Goal: Answer question/provide support: Answer question/provide support

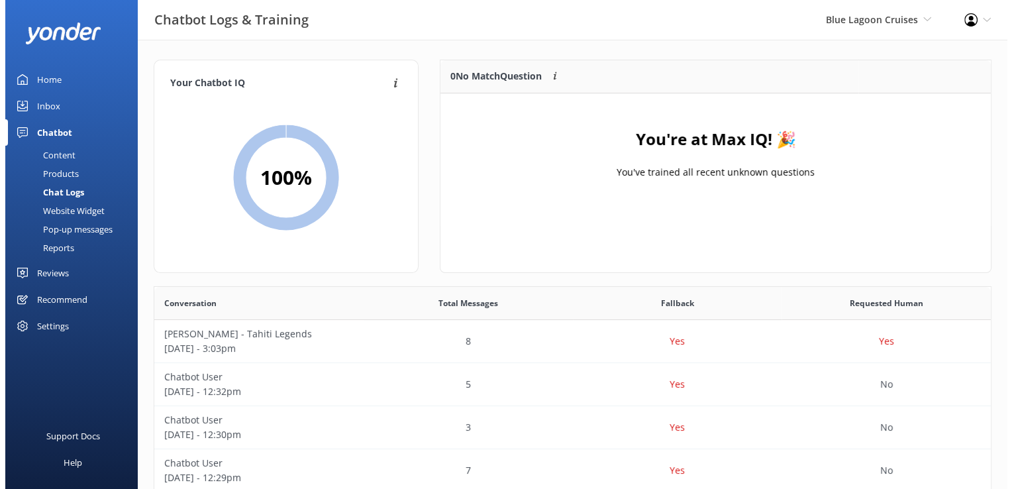
scroll to position [454, 827]
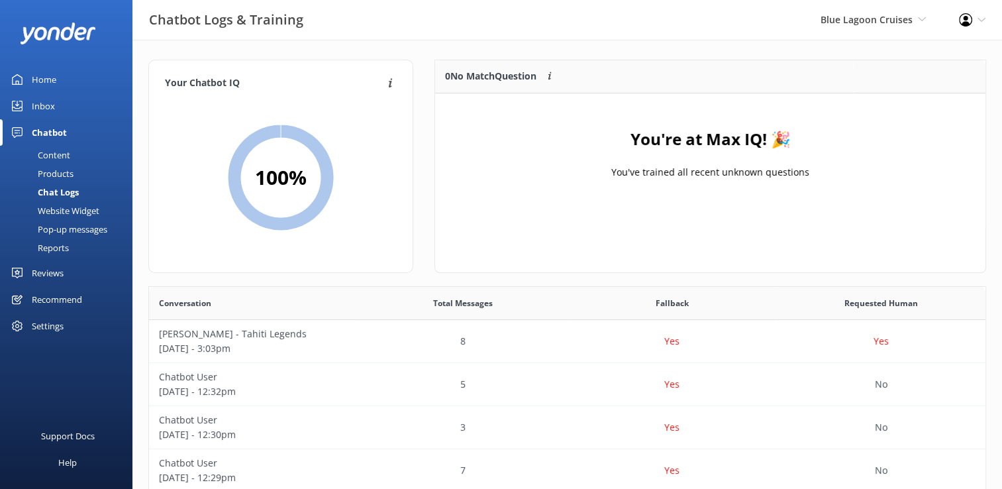
click at [923, 189] on div "You're at Max IQ! 🎉 You've trained all recent unknown questions" at bounding box center [710, 159] width 550 height 132
click at [30, 118] on link "Inbox" at bounding box center [66, 106] width 132 height 26
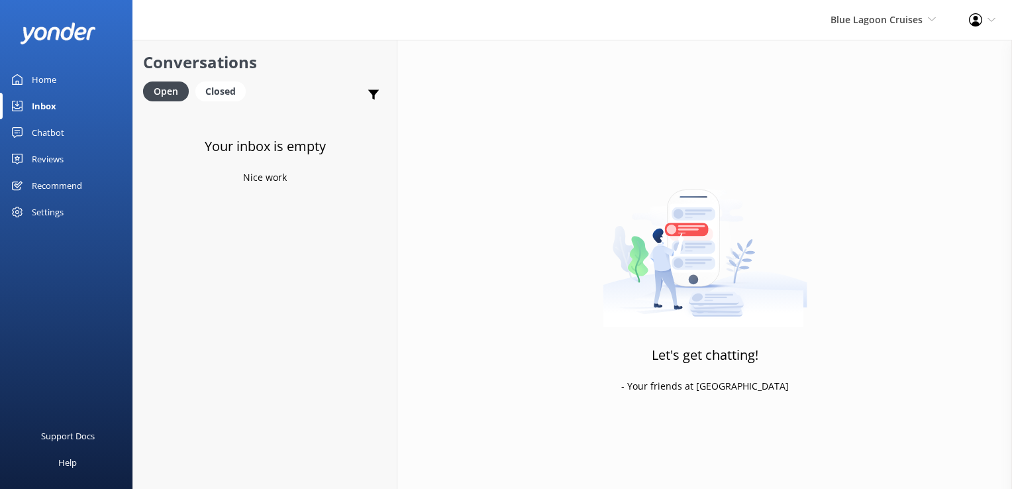
click at [872, 30] on div "Blue Lagoon Cruises South Sea Sailing South Sea Cruises Malamala Beach Club Awe…" at bounding box center [883, 20] width 138 height 40
click at [848, 151] on link "Awesome Adventures Fiji" at bounding box center [887, 152] width 132 height 32
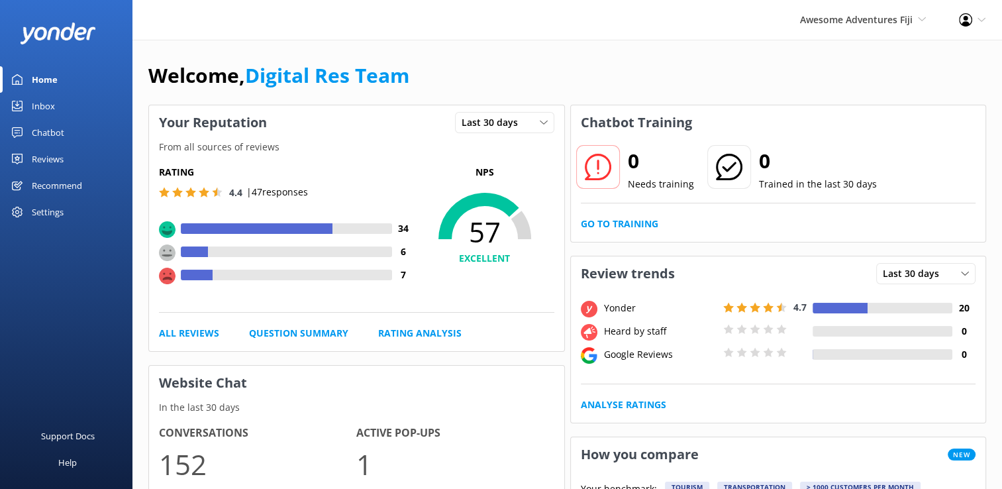
click at [30, 105] on link "Inbox" at bounding box center [66, 106] width 132 height 26
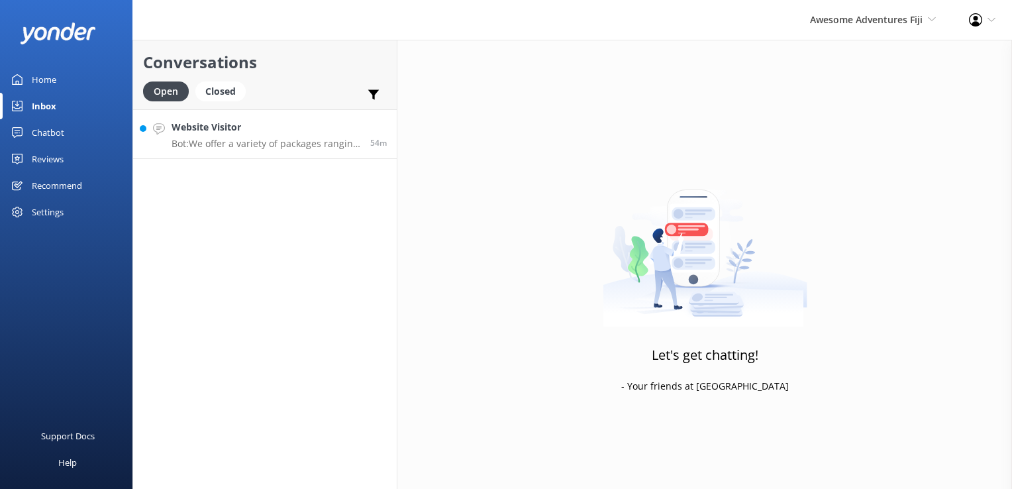
drag, startPoint x: 236, startPoint y: 109, endPoint x: 243, endPoint y: 133, distance: 25.6
click at [236, 110] on link "Website Visitor Bot: We offer a variety of packages ranging from 2 to 12 days, …" at bounding box center [265, 134] width 264 height 50
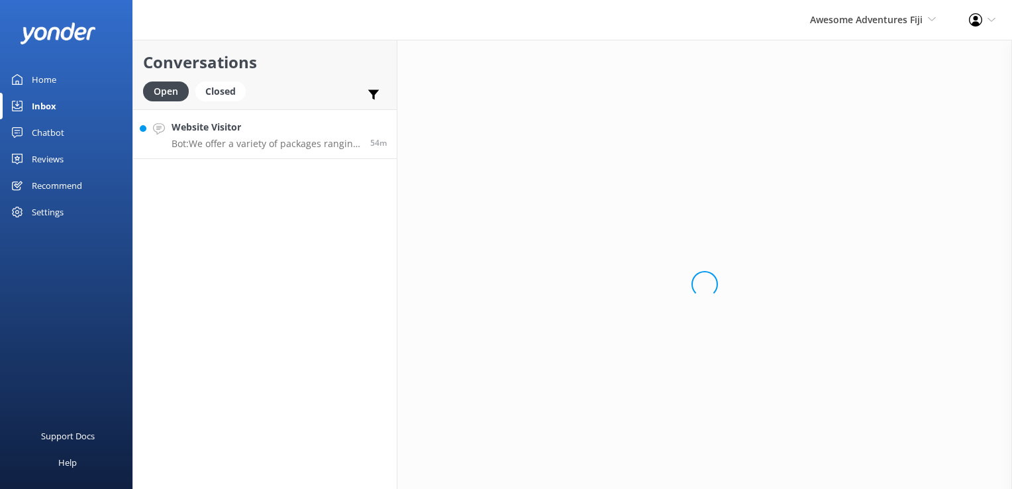
click at [244, 134] on h4 "Website Visitor" at bounding box center [266, 127] width 189 height 15
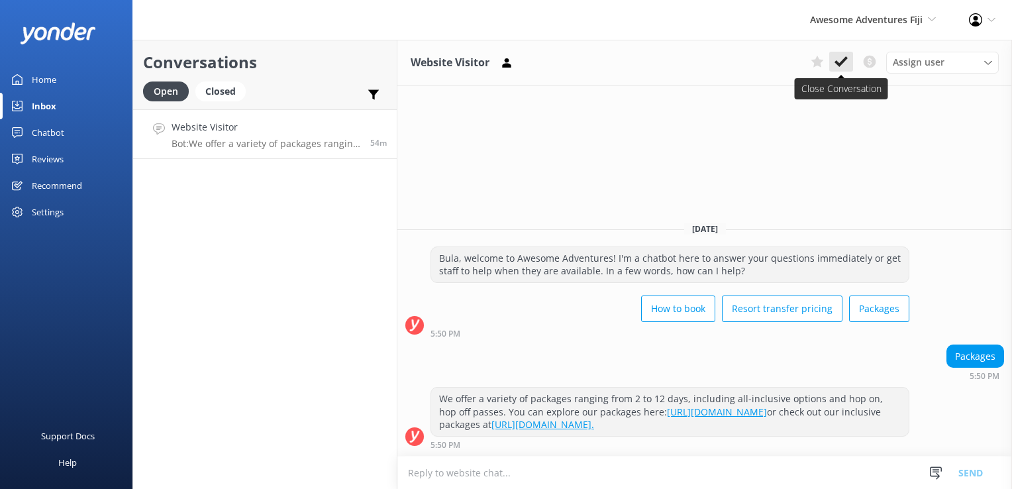
click at [839, 67] on icon at bounding box center [841, 61] width 13 height 13
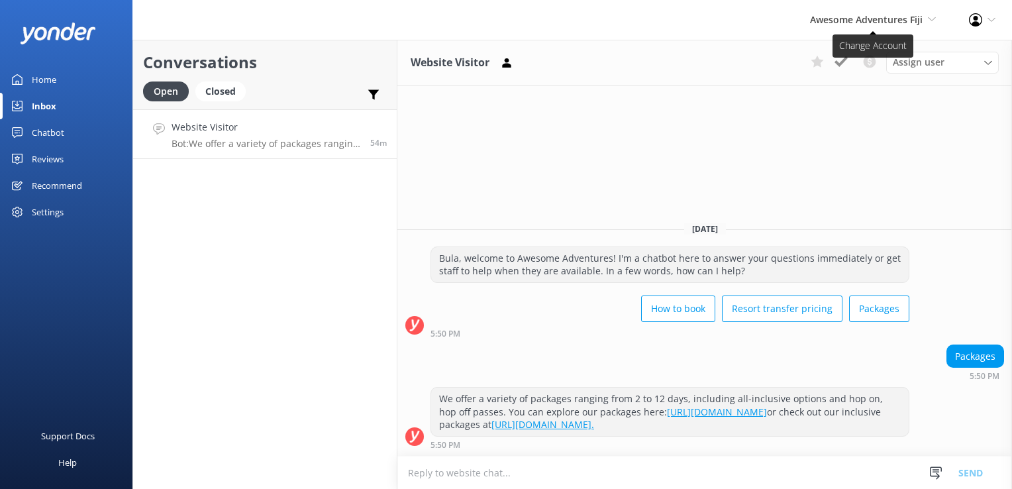
click at [876, 20] on span "Awesome Adventures Fiji" at bounding box center [866, 19] width 113 height 13
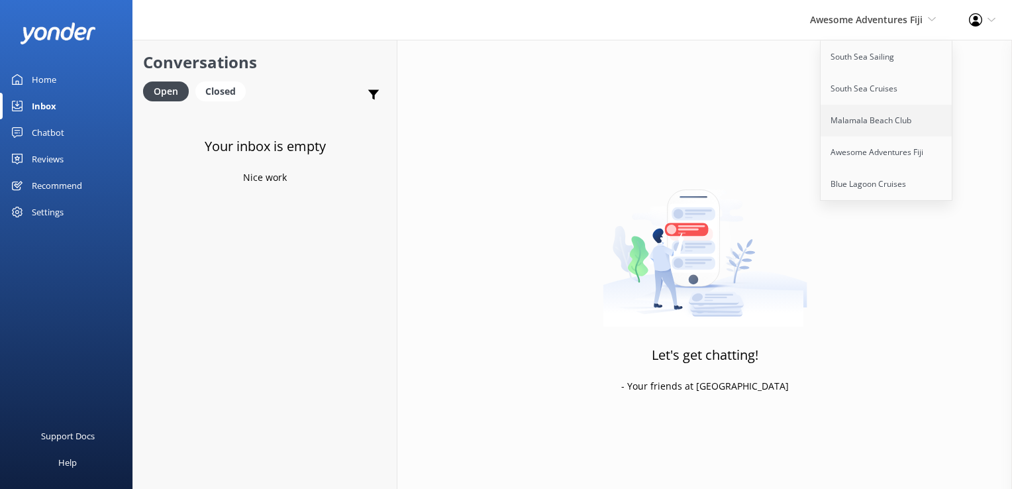
click at [863, 123] on link "Malamala Beach Club" at bounding box center [887, 121] width 132 height 32
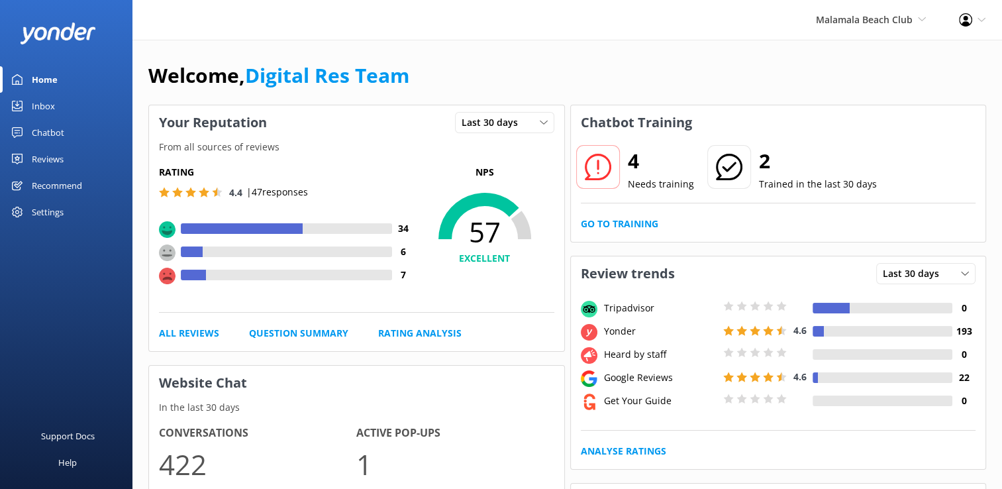
click at [58, 101] on link "Inbox" at bounding box center [66, 106] width 132 height 26
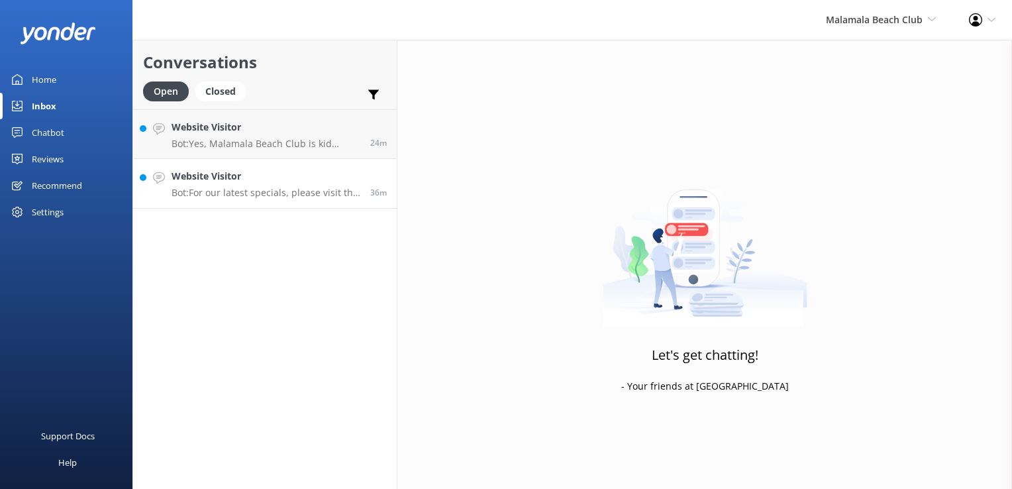
click at [293, 193] on p "Bot: For our latest specials, please visit the specials page on our website. If…" at bounding box center [266, 193] width 189 height 12
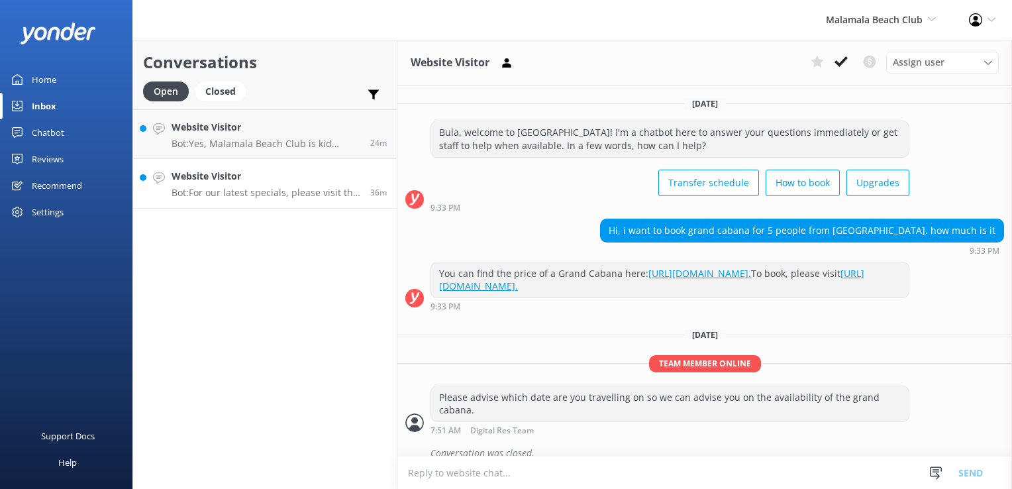
scroll to position [243, 0]
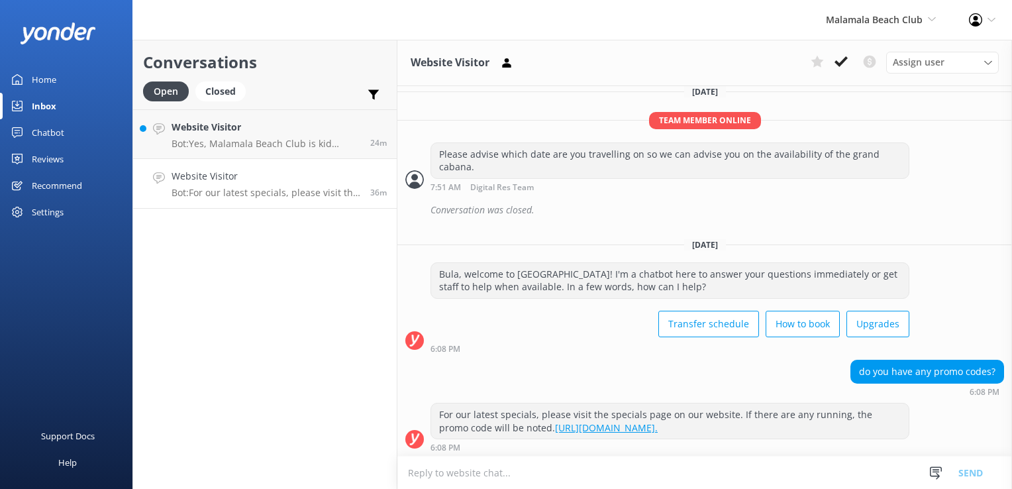
click at [580, 473] on textarea at bounding box center [704, 472] width 615 height 32
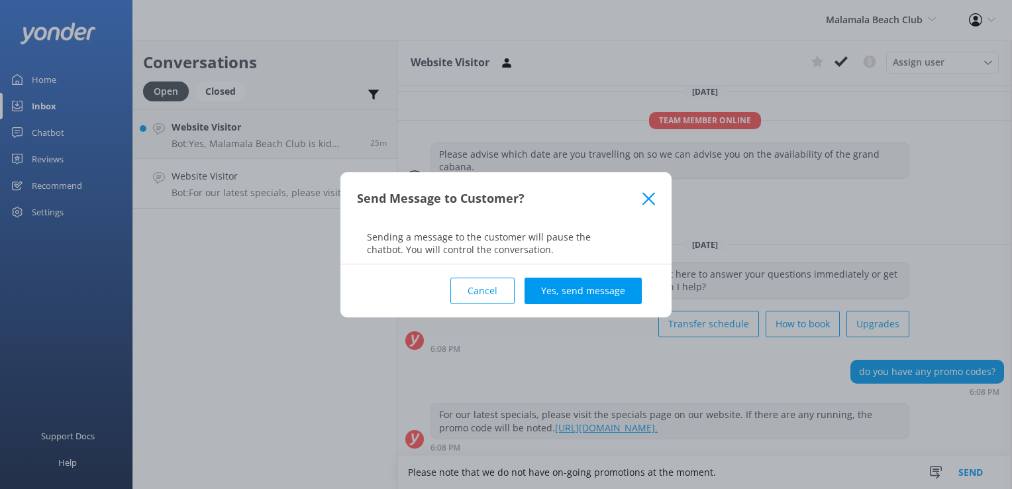
type textarea "Please note that we do not have on-going promotions at the moment."
click at [619, 306] on div "Cancel Yes, send message" at bounding box center [506, 290] width 298 height 53
click at [621, 306] on div "Cancel Yes, send message" at bounding box center [506, 290] width 298 height 53
click at [625, 303] on div "Cancel Yes, send message" at bounding box center [506, 290] width 298 height 53
click at [624, 306] on div "Cancel Yes, send message" at bounding box center [506, 290] width 298 height 53
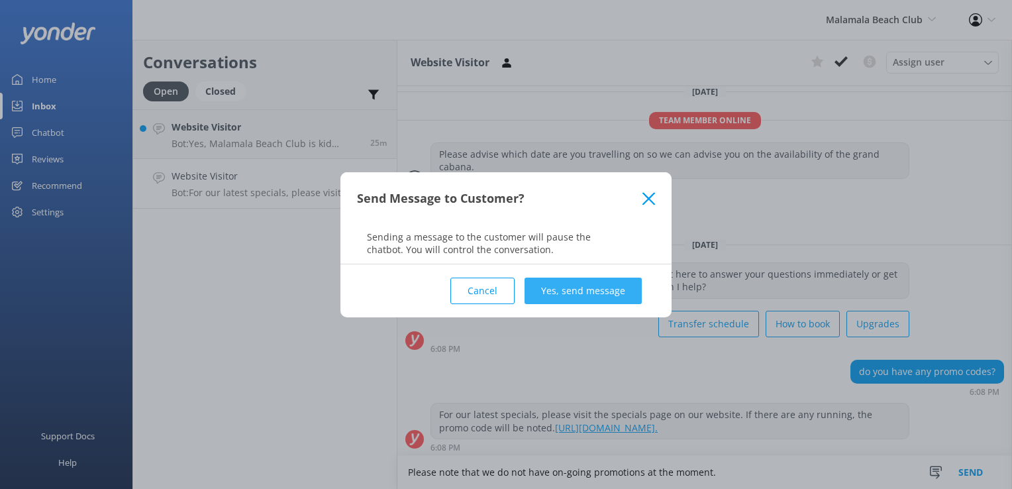
click at [617, 288] on button "Yes, send message" at bounding box center [583, 291] width 117 height 26
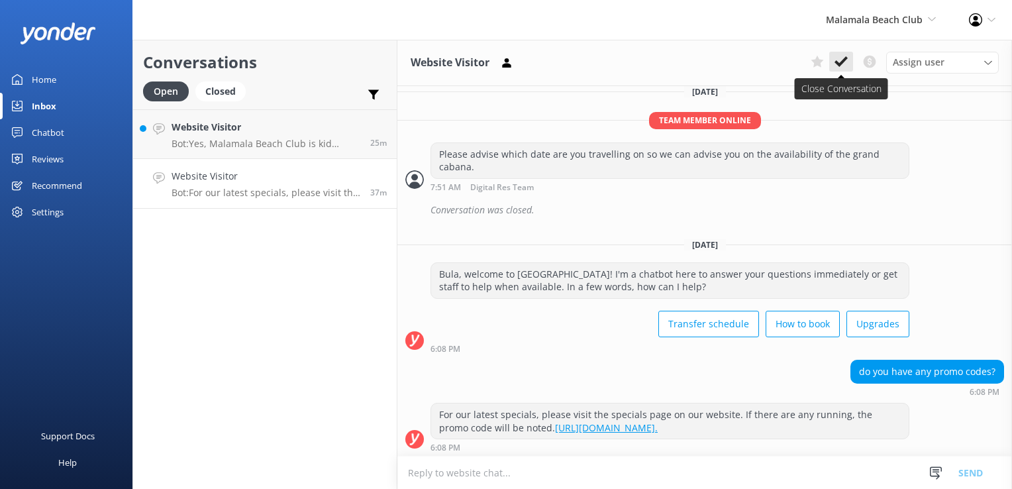
scroll to position [329, 0]
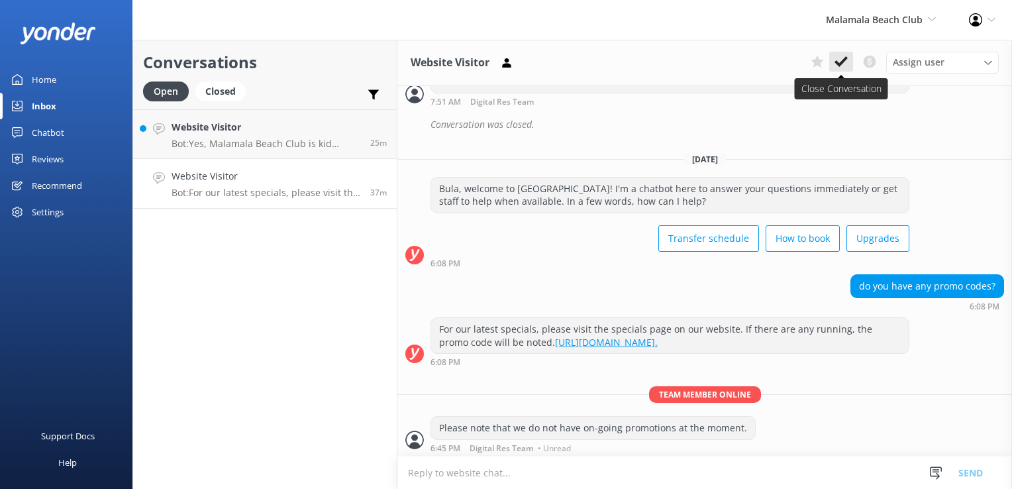
click at [847, 60] on use at bounding box center [841, 61] width 13 height 11
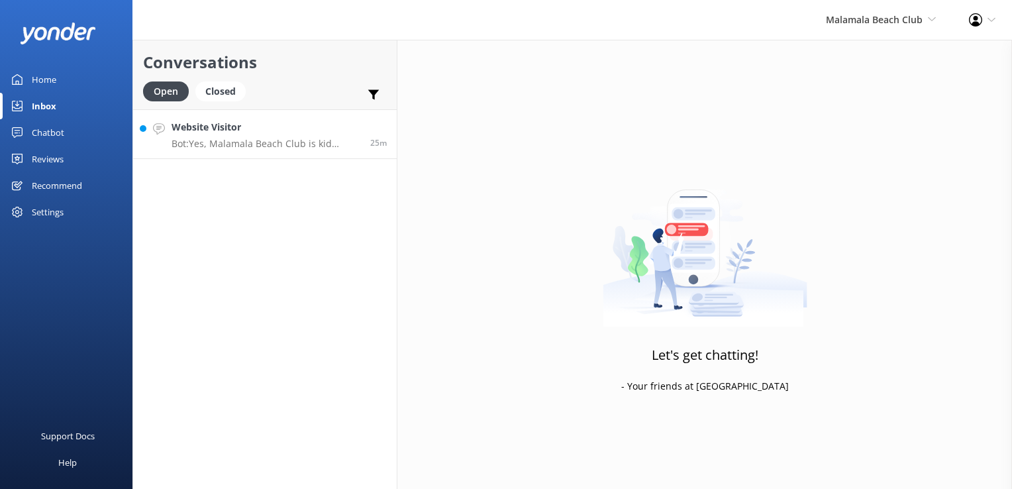
click at [315, 140] on p "Bot: Yes, Malamala Beach Club is kid friendly. Children of all ages are welcome…" at bounding box center [266, 144] width 189 height 12
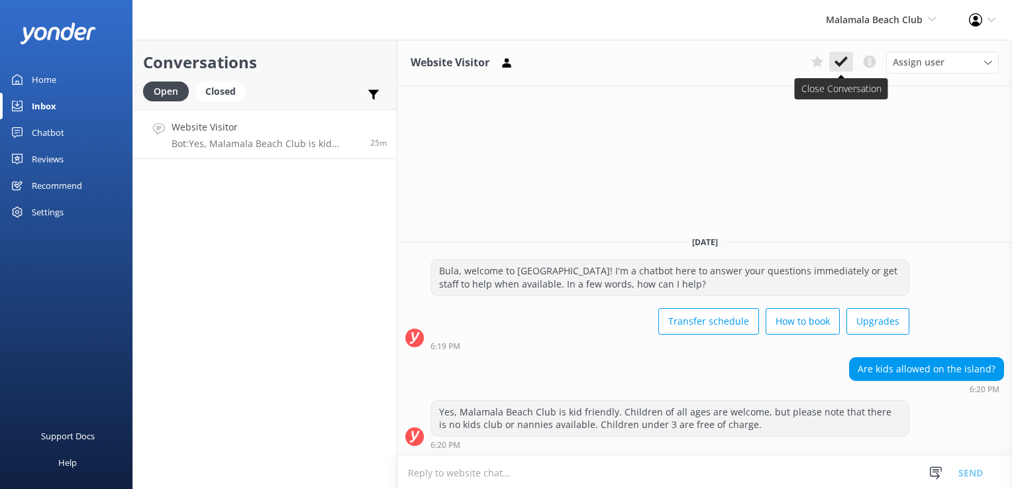
click at [847, 62] on icon at bounding box center [841, 61] width 13 height 13
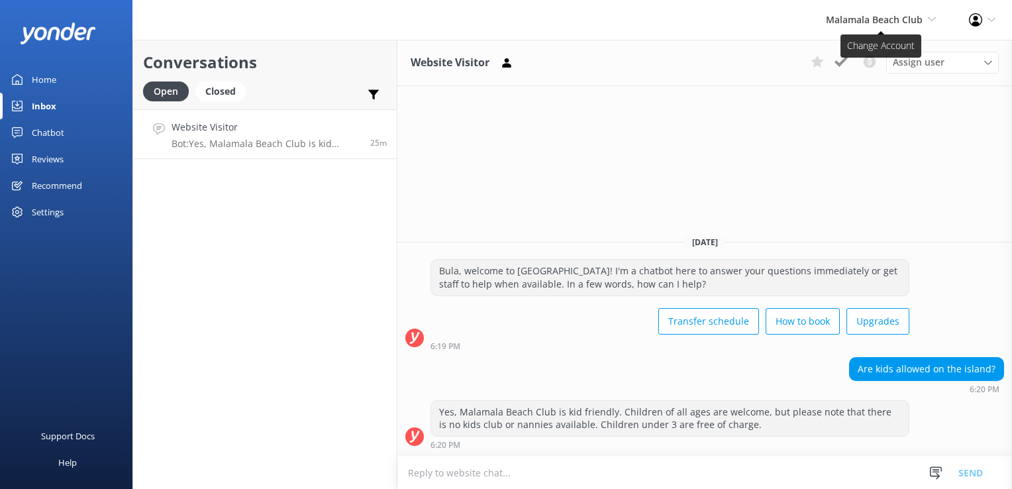
click at [863, 22] on span "Malamala Beach Club" at bounding box center [874, 19] width 97 height 13
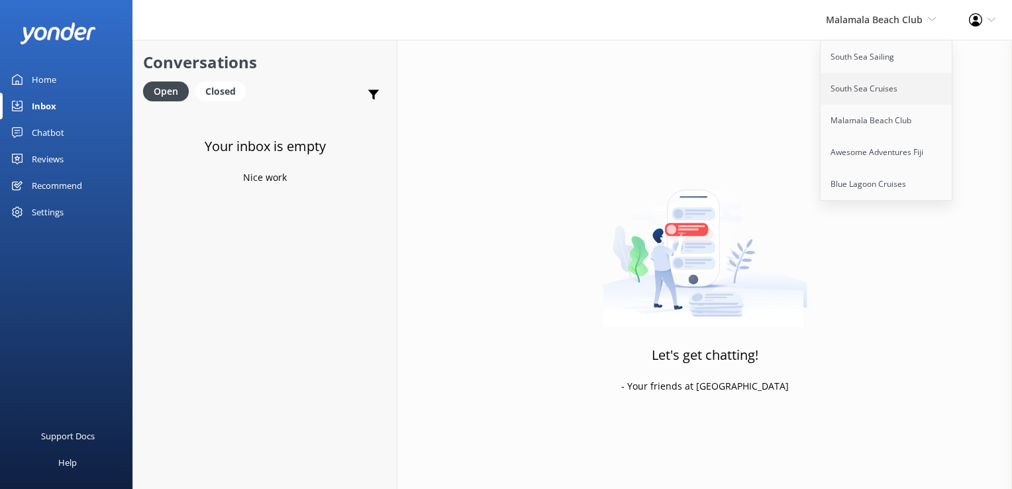
click at [865, 98] on link "South Sea Cruises" at bounding box center [887, 89] width 132 height 32
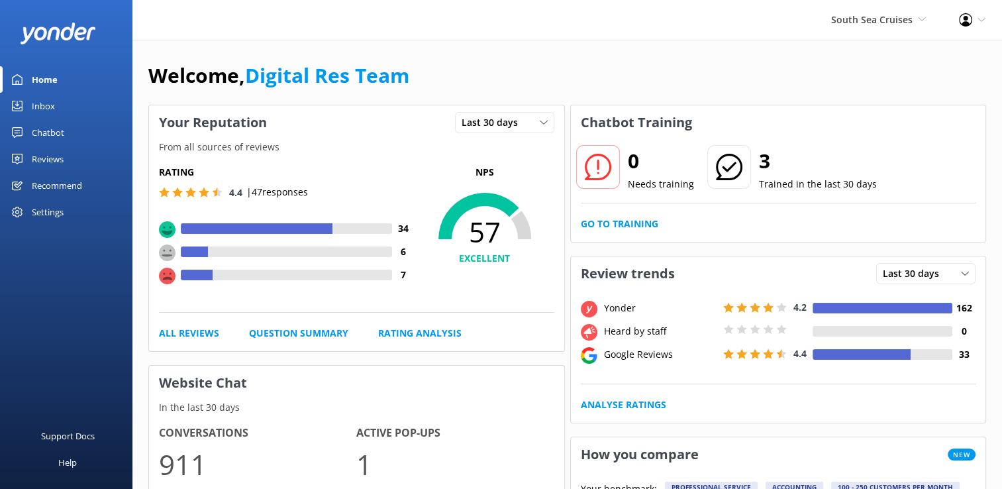
click at [50, 105] on div "Inbox" at bounding box center [43, 106] width 23 height 26
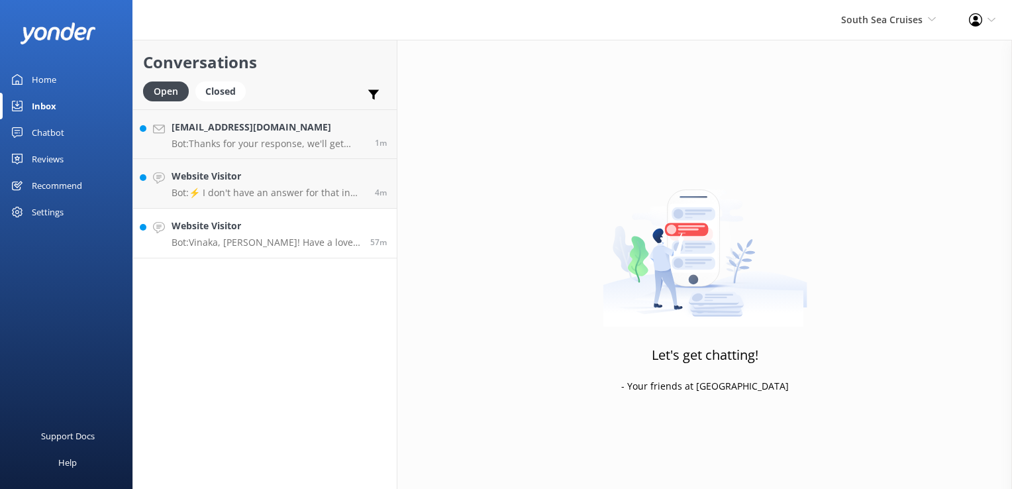
click at [278, 238] on p "Bot: Vinaka, [PERSON_NAME]! Have a lovely evening too." at bounding box center [266, 242] width 189 height 12
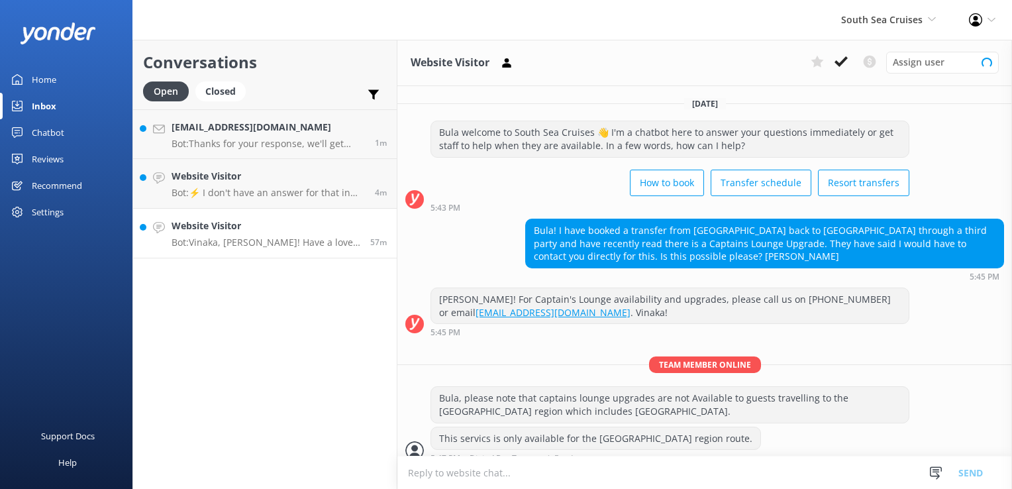
scroll to position [125, 0]
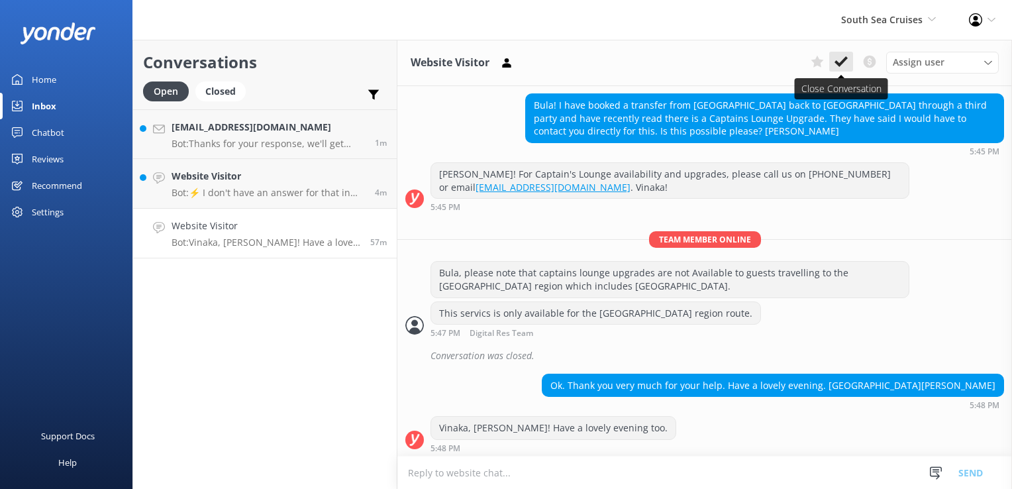
click at [838, 62] on use at bounding box center [841, 61] width 13 height 11
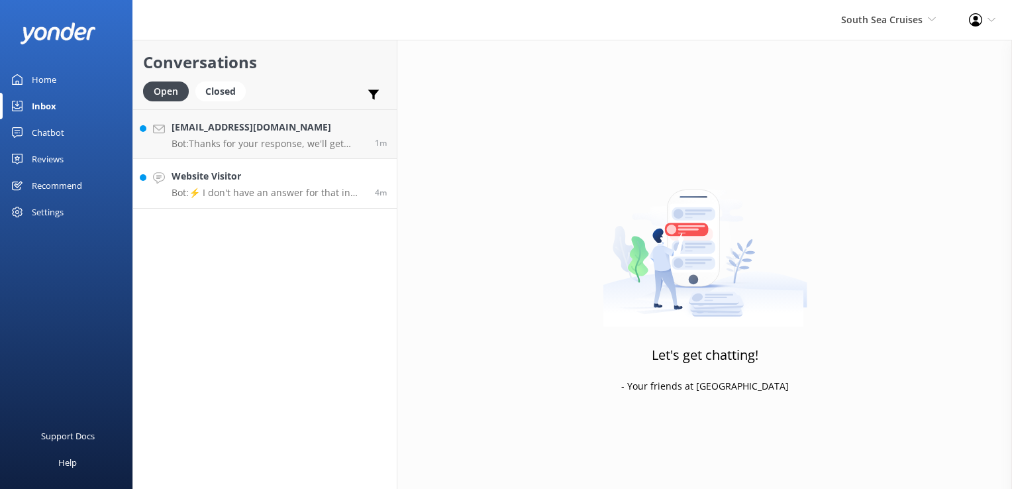
click at [288, 191] on p "Bot: ⚡ I don't have an answer for that in my knowledge base. Please try and rep…" at bounding box center [268, 193] width 193 height 12
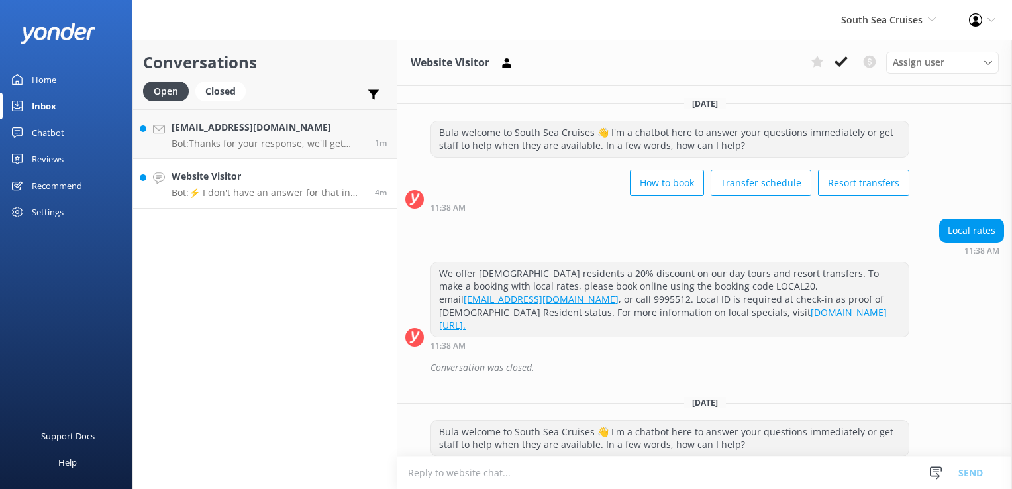
scroll to position [184, 0]
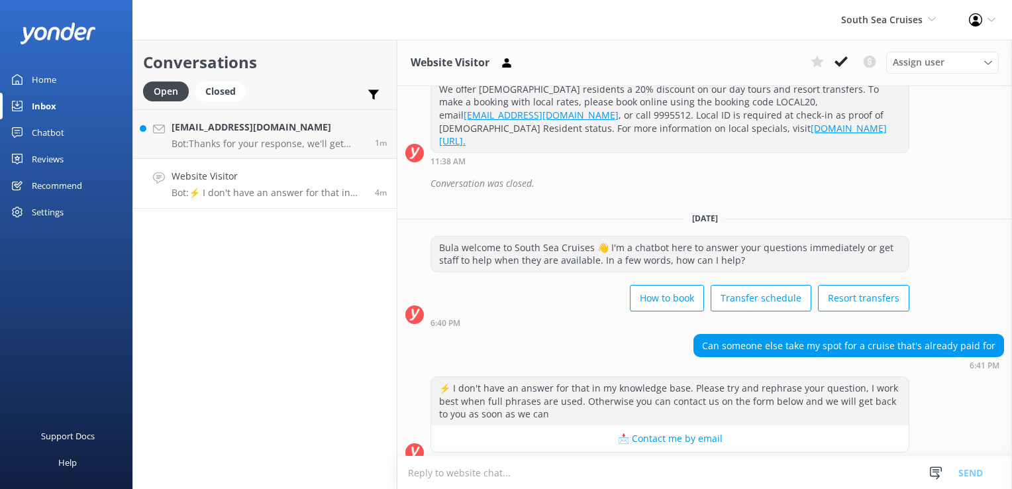
click at [739, 458] on textarea at bounding box center [704, 472] width 615 height 32
type textarea "Yes, Another traveller can take your spot however this will need to be advised …"
click at [976, 473] on button "Send" at bounding box center [971, 472] width 50 height 33
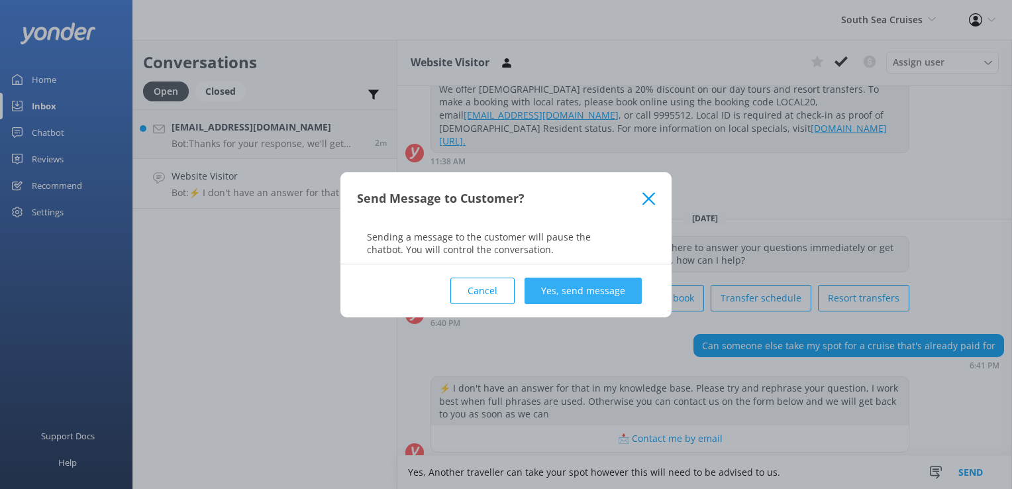
click at [555, 288] on button "Yes, send message" at bounding box center [583, 291] width 117 height 26
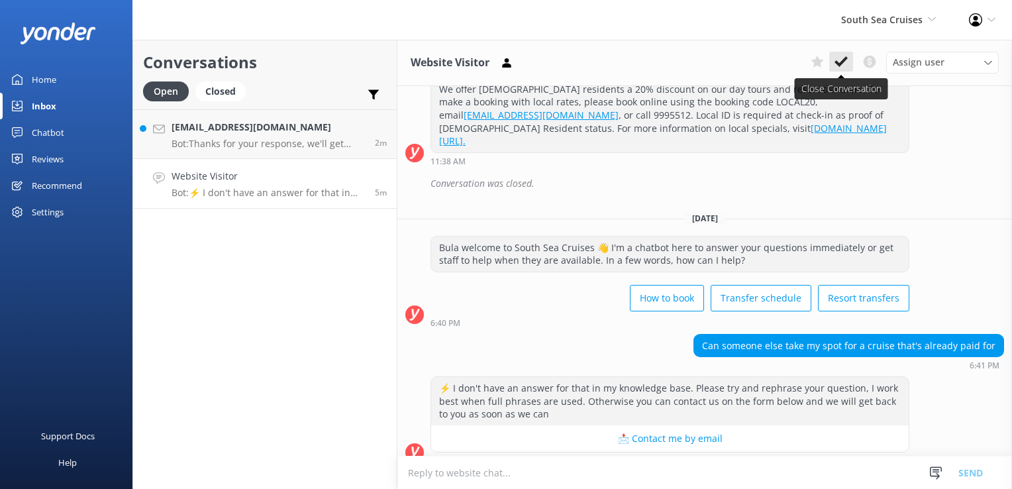
click at [845, 58] on icon at bounding box center [841, 61] width 13 height 13
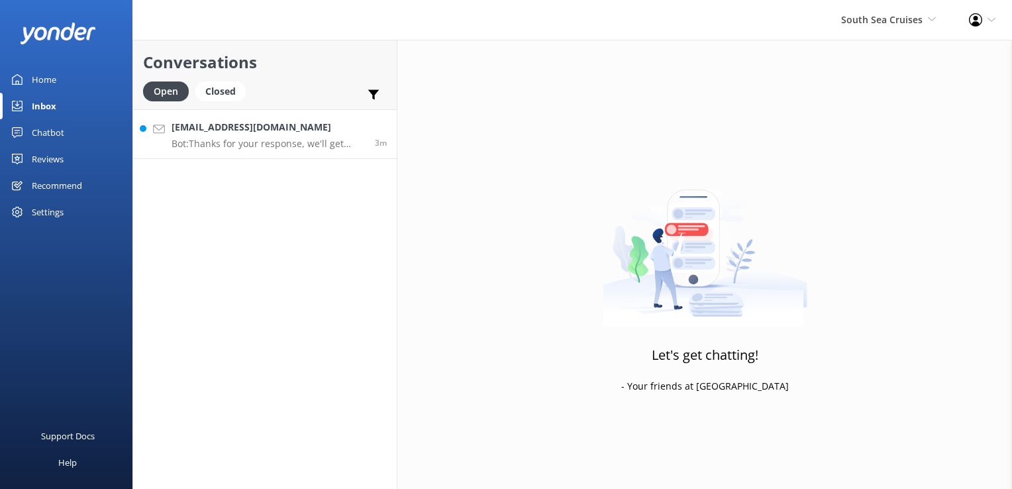
click at [225, 146] on p "Bot: Thanks for your response, we'll get back to you as soon as we can during o…" at bounding box center [268, 144] width 193 height 12
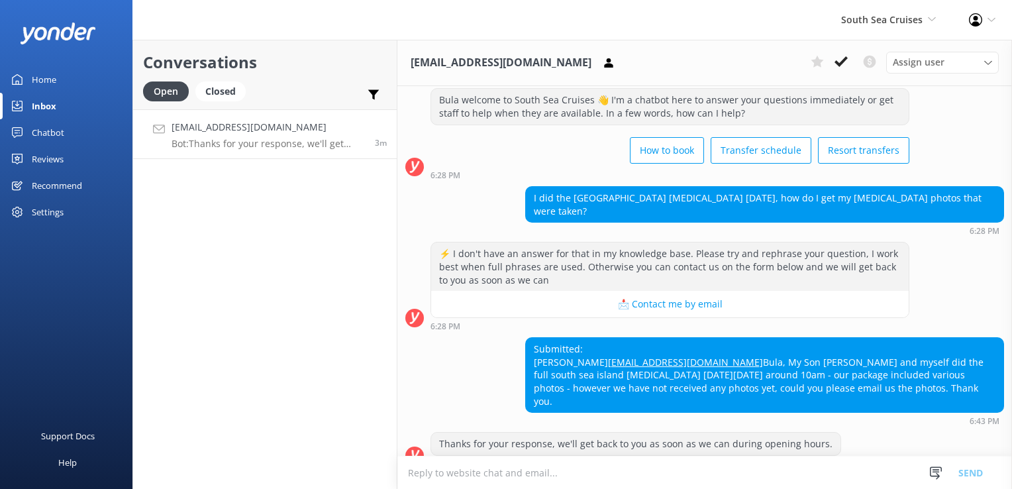
scroll to position [49, 0]
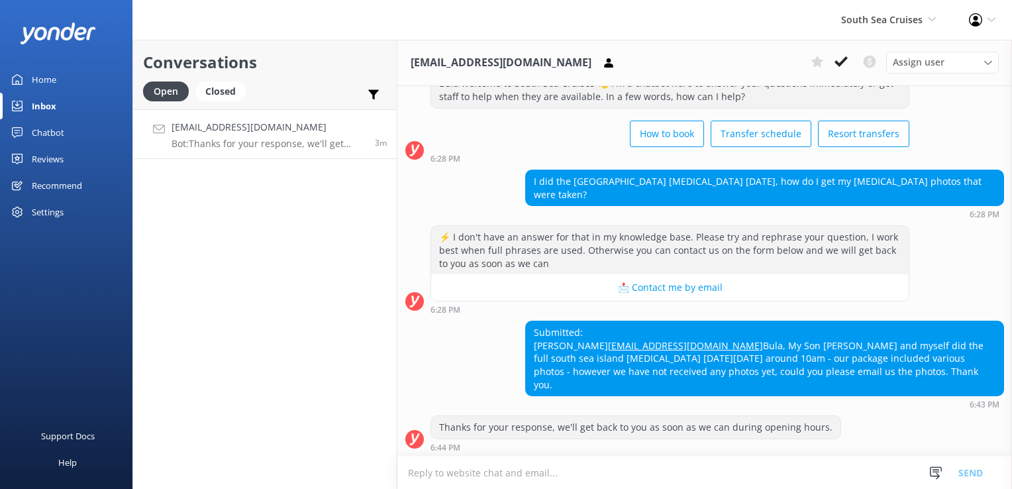
click at [270, 394] on div "Conversations Open Closed Important Converted Assigned to me Unassigned [EMAIL_…" at bounding box center [264, 264] width 265 height 449
click at [872, 25] on span "South Sea Cruises" at bounding box center [881, 19] width 81 height 13
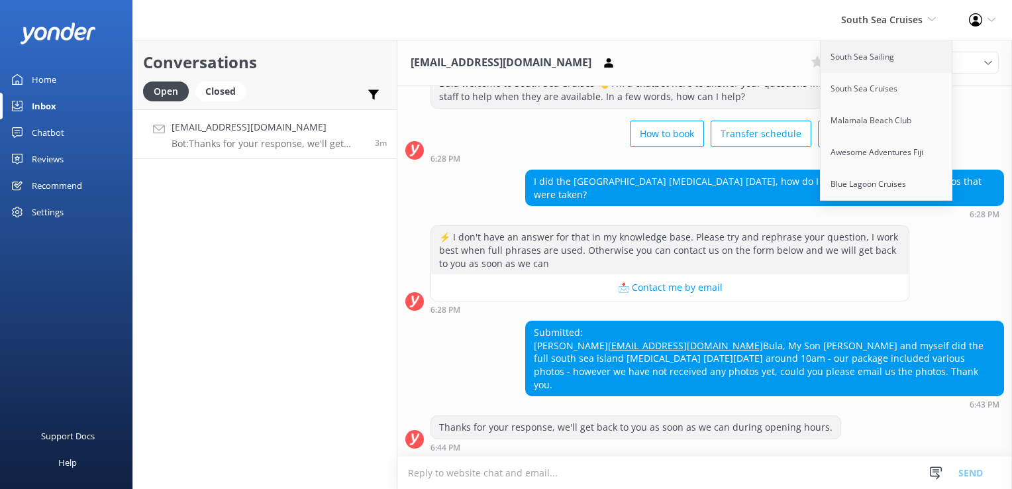
click at [865, 65] on link "South Sea Sailing" at bounding box center [887, 57] width 132 height 32
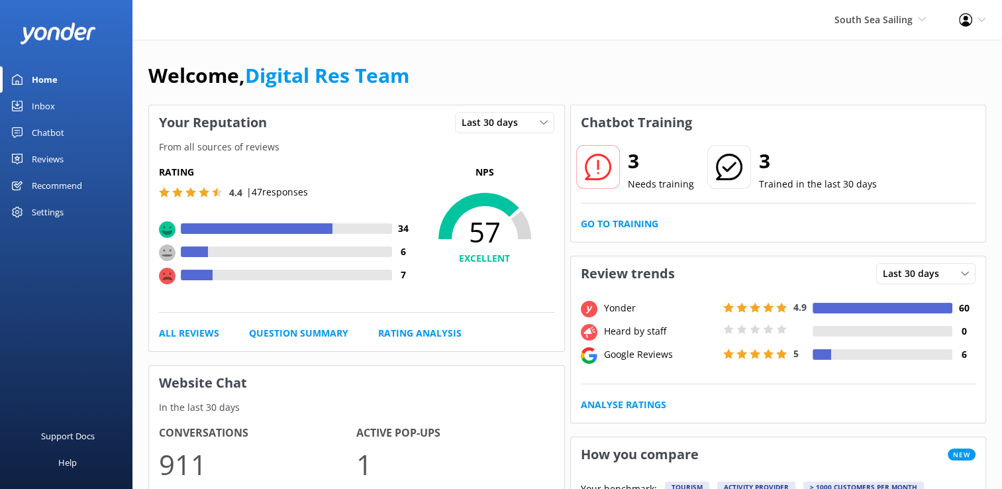
click at [32, 107] on div "Inbox" at bounding box center [43, 106] width 23 height 26
